Goal: Register for event/course

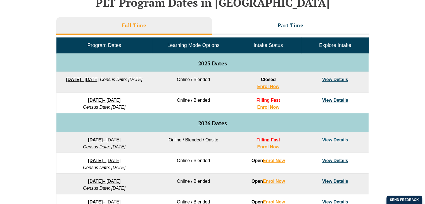
scroll to position [263, 0]
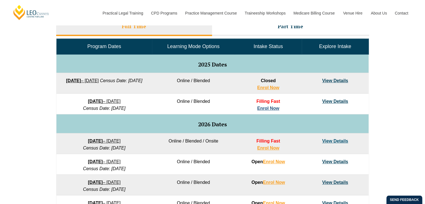
click at [273, 109] on link "Enrol Now" at bounding box center [268, 108] width 22 height 5
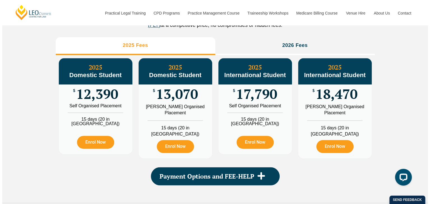
scroll to position [650, 0]
